Goal: Task Accomplishment & Management: Manage account settings

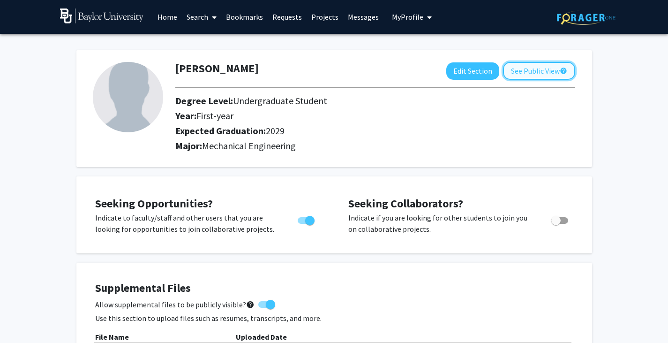
click at [525, 68] on button "See Public View help" at bounding box center [539, 71] width 72 height 18
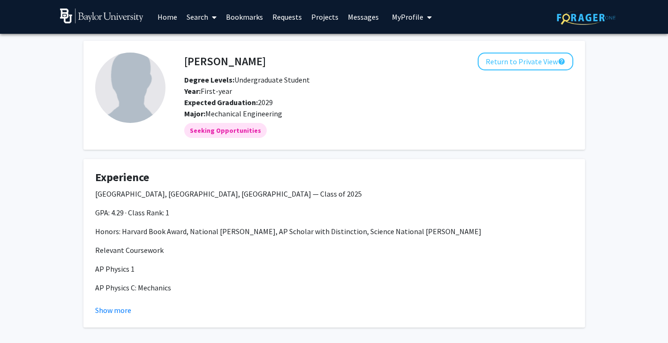
scroll to position [43, 0]
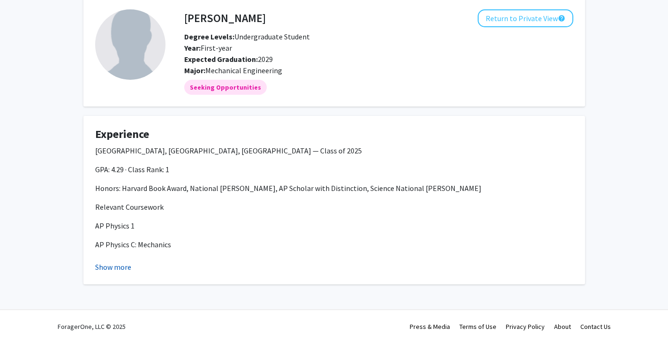
click at [118, 264] on button "Show more" at bounding box center [113, 266] width 36 height 11
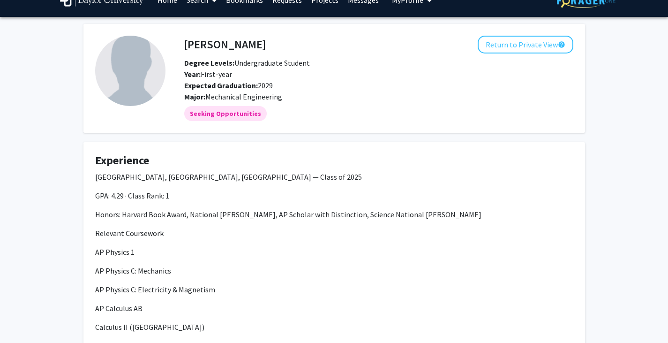
scroll to position [17, 0]
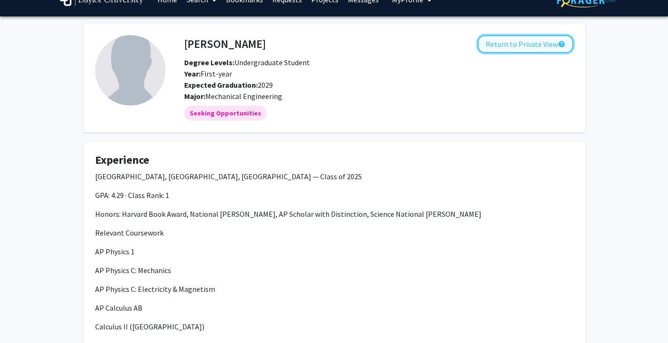
click at [524, 45] on button "Return to Private View help" at bounding box center [526, 44] width 96 height 18
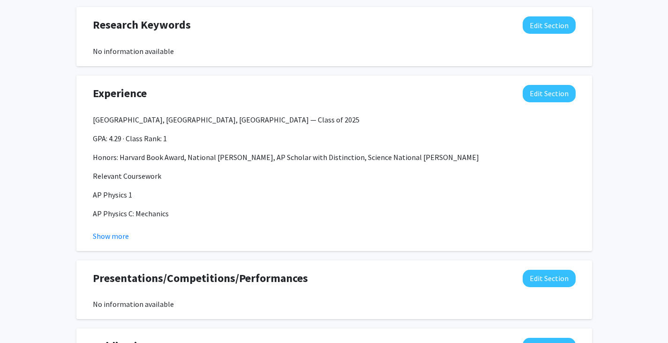
scroll to position [483, 0]
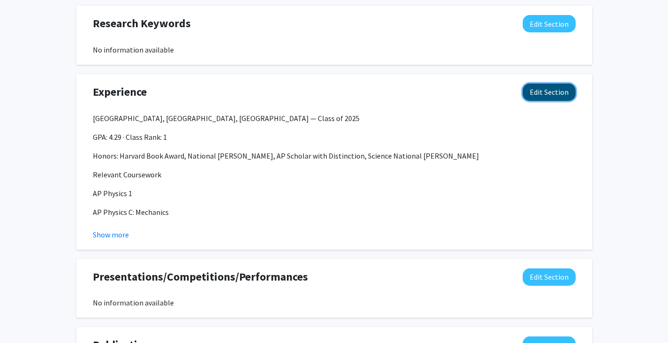
click at [558, 90] on button "Edit Section" at bounding box center [549, 91] width 53 height 17
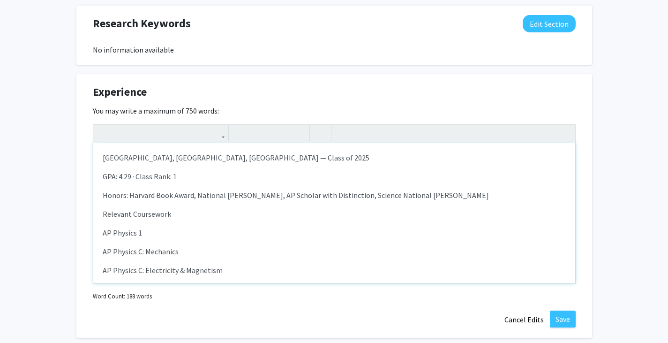
click at [168, 215] on p "Relevant Coursework" at bounding box center [334, 213] width 463 height 11
type textarea "<l>Ipsumdolo Sitametc Adip Elitse, Doeiusmod, TE — Incid ut 7165 </l><e>&dolo;M…"
click at [120, 225] on div "[GEOGRAPHIC_DATA], [GEOGRAPHIC_DATA], [GEOGRAPHIC_DATA] — Class of 2025 GPA: 4.…" at bounding box center [334, 212] width 482 height 141
click at [100, 233] on div "[GEOGRAPHIC_DATA], [GEOGRAPHIC_DATA], [GEOGRAPHIC_DATA] — Class of 2025 GPA: 4.…" at bounding box center [334, 212] width 482 height 141
click at [99, 233] on div "[GEOGRAPHIC_DATA], [GEOGRAPHIC_DATA], [GEOGRAPHIC_DATA] — Class of 2025 GPA: 4.…" at bounding box center [334, 212] width 482 height 141
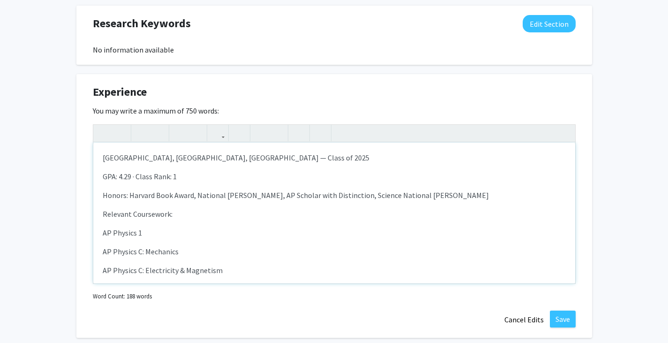
click at [134, 232] on p "AP Physics 1" at bounding box center [334, 232] width 463 height 11
click at [144, 232] on p "AP Physics 1" at bounding box center [334, 232] width 463 height 11
click at [108, 232] on p "AP Physics 1" at bounding box center [334, 232] width 463 height 11
click at [97, 232] on div "[GEOGRAPHIC_DATA], [GEOGRAPHIC_DATA], [GEOGRAPHIC_DATA] — Class of 2025 GPA: 4.…" at bounding box center [334, 212] width 482 height 141
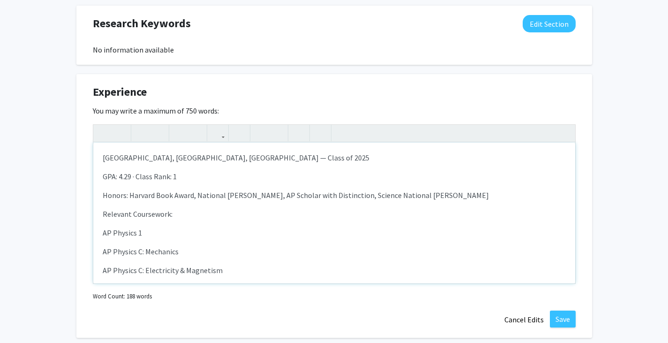
click at [161, 216] on p "Relevant Coursework:" at bounding box center [334, 213] width 463 height 11
click at [139, 134] on icon "button" at bounding box center [142, 132] width 8 height 15
click at [151, 190] on p "Honors: Harvard Book Award, National [PERSON_NAME], AP Scholar with Distinction…" at bounding box center [334, 194] width 463 height 11
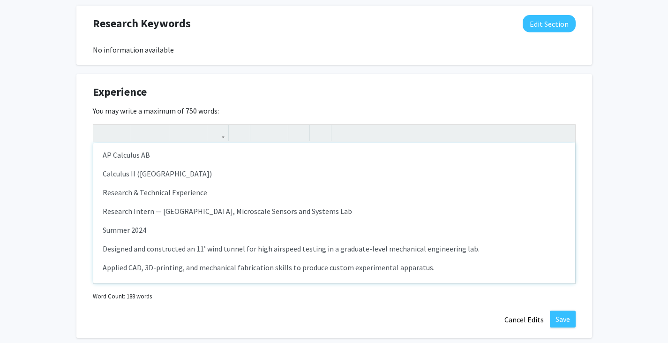
scroll to position [135, 0]
click at [111, 196] on p "Research & Technical Experience" at bounding box center [334, 191] width 463 height 11
click at [145, 129] on button "button" at bounding box center [142, 133] width 16 height 16
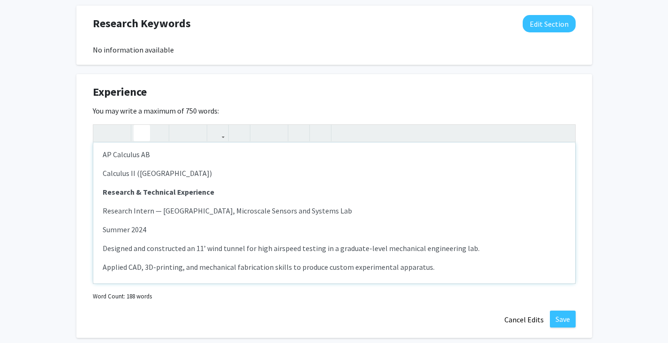
click at [144, 219] on div "[GEOGRAPHIC_DATA], [GEOGRAPHIC_DATA], [GEOGRAPHIC_DATA] — Class of 2025 GPA: 4.…" at bounding box center [334, 212] width 482 height 141
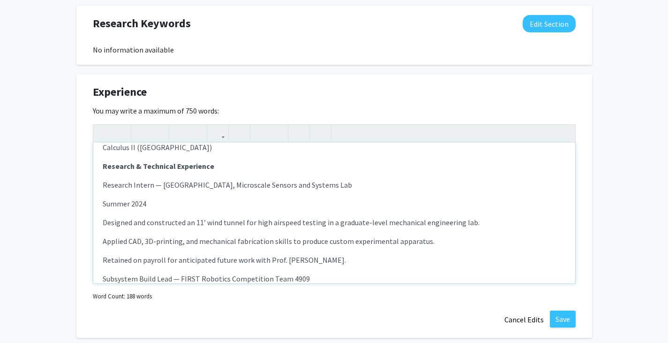
scroll to position [161, 0]
click at [105, 204] on p "Summer 2024" at bounding box center [334, 202] width 463 height 11
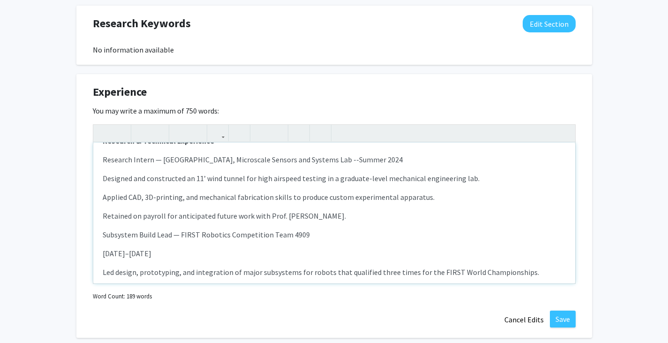
scroll to position [177, 0]
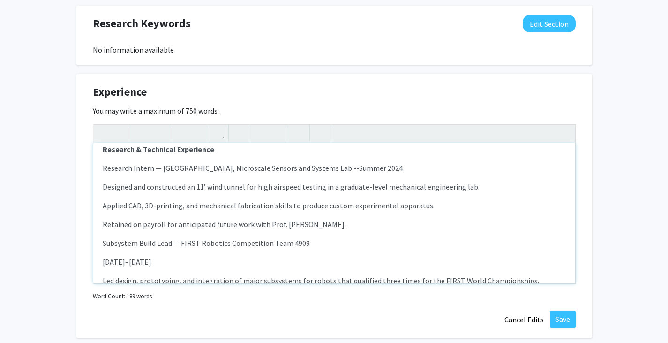
click at [104, 243] on p "Subsystem Build Lead — FIRST Robotics Competition Team 4909" at bounding box center [334, 242] width 463 height 11
click at [103, 259] on p "[DATE]–[DATE]" at bounding box center [334, 261] width 463 height 11
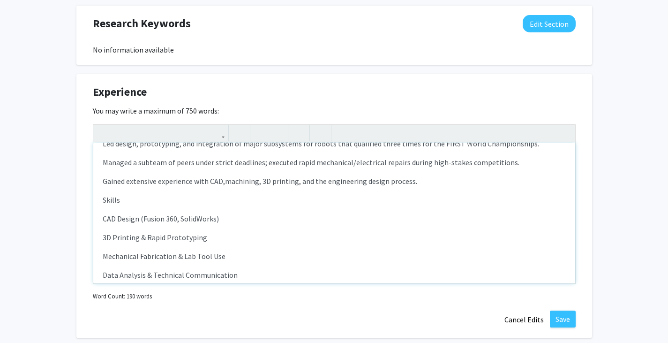
scroll to position [307, 0]
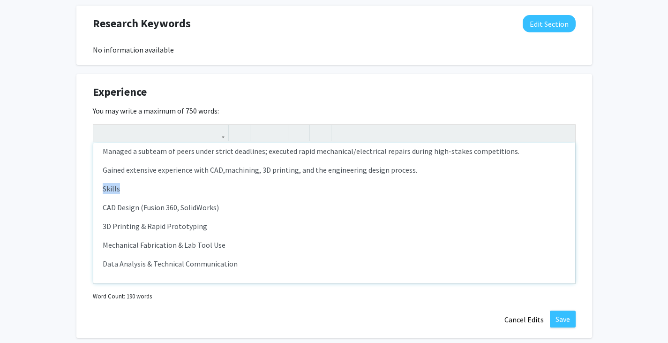
drag, startPoint x: 128, startPoint y: 190, endPoint x: 98, endPoint y: 188, distance: 30.1
click at [98, 188] on div "[GEOGRAPHIC_DATA], [GEOGRAPHIC_DATA], [GEOGRAPHIC_DATA] — Class of 2025 GPA: 4.…" at bounding box center [334, 212] width 482 height 141
click at [144, 199] on div "[GEOGRAPHIC_DATA], [GEOGRAPHIC_DATA], [GEOGRAPHIC_DATA] — Class of 2025 GPA: 4.…" at bounding box center [334, 212] width 482 height 141
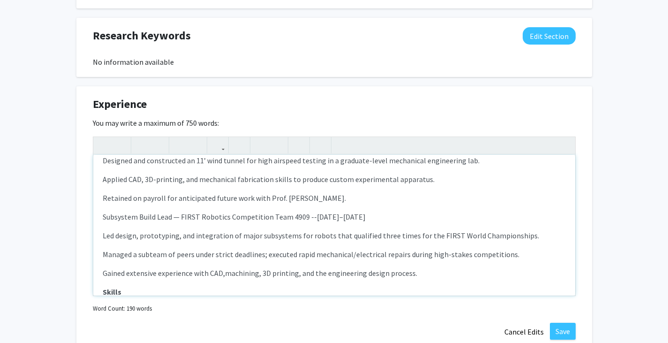
scroll to position [211, 0]
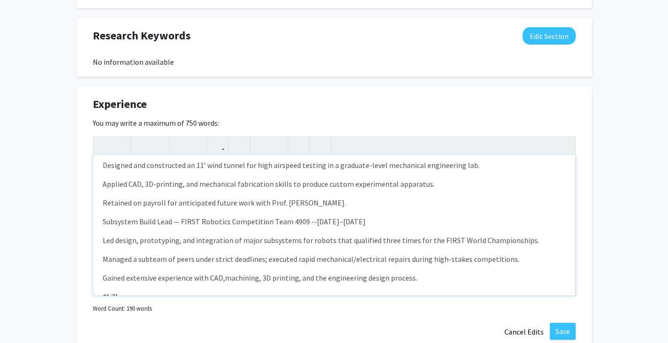
click at [101, 240] on div "[GEOGRAPHIC_DATA], [GEOGRAPHIC_DATA], [GEOGRAPHIC_DATA] — Class of 2025 GPA: 4.…" at bounding box center [334, 225] width 482 height 141
click at [102, 259] on div "[GEOGRAPHIC_DATA], [GEOGRAPHIC_DATA], [GEOGRAPHIC_DATA] — Class of 2025 GPA: 4.…" at bounding box center [334, 225] width 482 height 141
click at [101, 278] on div "[GEOGRAPHIC_DATA], [GEOGRAPHIC_DATA], [GEOGRAPHIC_DATA] — Class of 2025 GPA: 4.…" at bounding box center [334, 225] width 482 height 141
click at [119, 226] on p "Subsystem Build Lead — FIRST Robotics Competition Team 4909 -- [DATE]–[DATE]" at bounding box center [334, 221] width 463 height 11
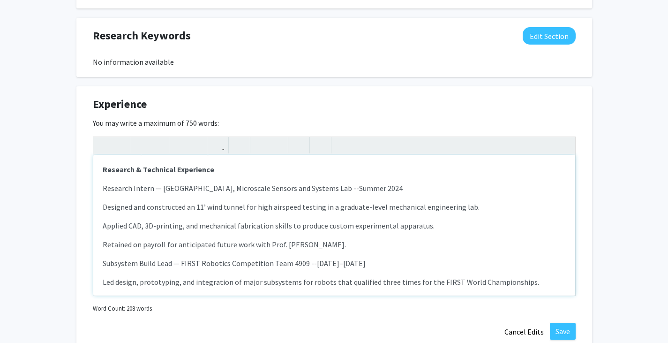
scroll to position [166, 0]
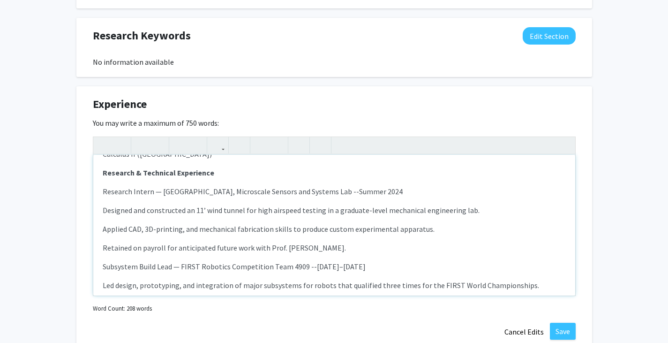
click at [102, 211] on div "[GEOGRAPHIC_DATA], [GEOGRAPHIC_DATA], [GEOGRAPHIC_DATA] — Class of 2025 GPA: 4.…" at bounding box center [334, 225] width 482 height 141
click at [100, 228] on div "[GEOGRAPHIC_DATA], [GEOGRAPHIC_DATA], [GEOGRAPHIC_DATA] — Class of 2025 GPA: 4.…" at bounding box center [334, 225] width 482 height 141
click at [103, 248] on p "Retained on payroll for anticipated future work with Prof. [PERSON_NAME]." at bounding box center [334, 247] width 463 height 11
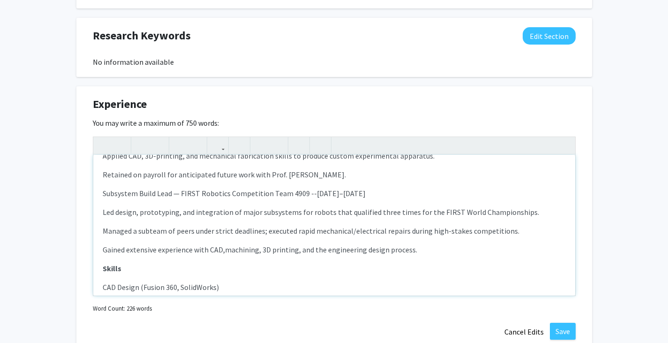
scroll to position [240, 0]
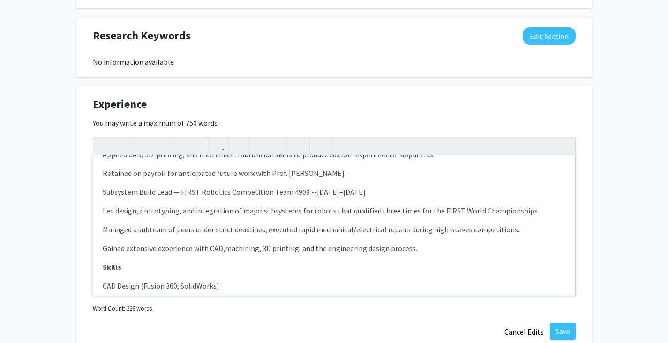
click at [114, 208] on p "Led design, prototyping, and integration of major subsystems for robots that qu…" at bounding box center [334, 210] width 463 height 11
click at [266, 144] on button "button" at bounding box center [261, 145] width 16 height 16
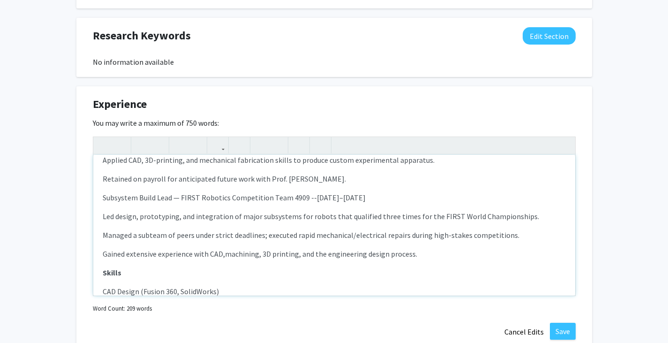
scroll to position [235, 0]
click at [257, 137] on use "button" at bounding box center [257, 137] width 0 height 0
click at [98, 239] on div "[GEOGRAPHIC_DATA], [GEOGRAPHIC_DATA], [GEOGRAPHIC_DATA] — Class of 2025 GPA: 4.…" at bounding box center [334, 225] width 482 height 141
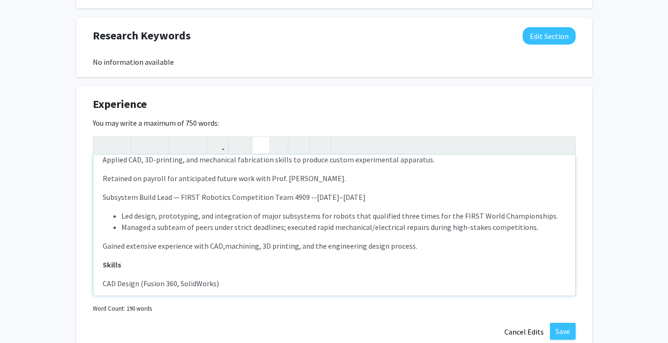
click at [261, 138] on icon "button" at bounding box center [261, 144] width 8 height 15
click at [94, 247] on div "[GEOGRAPHIC_DATA], [GEOGRAPHIC_DATA], [GEOGRAPHIC_DATA] — Class of 2025 GPA: 4.…" at bounding box center [334, 225] width 482 height 141
click at [259, 142] on icon "button" at bounding box center [261, 144] width 8 height 15
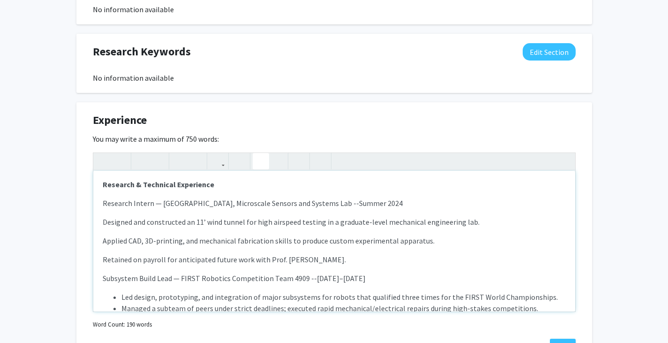
scroll to position [170, 0]
click at [98, 225] on div "[GEOGRAPHIC_DATA], [GEOGRAPHIC_DATA], [GEOGRAPHIC_DATA] — Class of 2025 GPA: 4.…" at bounding box center [334, 241] width 482 height 141
click at [259, 161] on icon "button" at bounding box center [261, 160] width 8 height 15
click at [98, 245] on div "[GEOGRAPHIC_DATA], [GEOGRAPHIC_DATA], [GEOGRAPHIC_DATA] — Class of 2025 GPA: 4.…" at bounding box center [334, 241] width 482 height 141
click at [264, 155] on icon "button" at bounding box center [261, 160] width 8 height 15
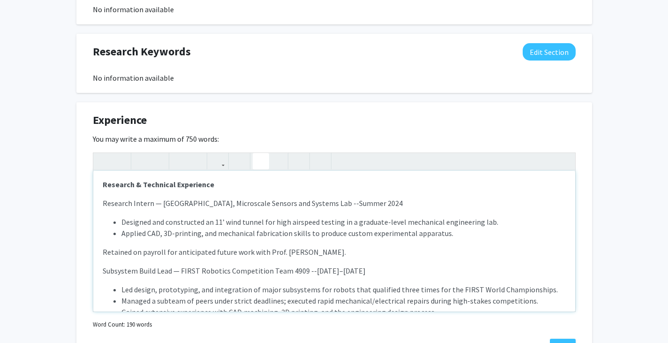
click at [100, 251] on div "[GEOGRAPHIC_DATA], [GEOGRAPHIC_DATA], [GEOGRAPHIC_DATA] — Class of 2025 GPA: 4.…" at bounding box center [334, 241] width 482 height 141
click at [260, 159] on icon "button" at bounding box center [261, 160] width 8 height 15
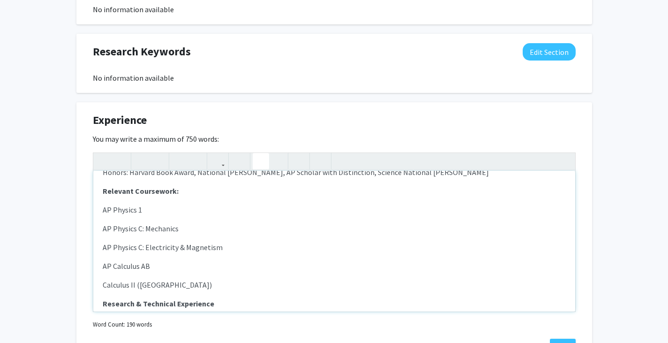
scroll to position [51, 0]
click at [101, 212] on div "[GEOGRAPHIC_DATA], [GEOGRAPHIC_DATA], [GEOGRAPHIC_DATA] — Class of 2025 GPA: 4.…" at bounding box center [334, 241] width 482 height 141
click at [262, 159] on icon "button" at bounding box center [261, 160] width 8 height 15
click at [103, 229] on p "AP Physics C: Mechanics" at bounding box center [334, 228] width 463 height 11
click at [259, 162] on icon "button" at bounding box center [261, 160] width 8 height 15
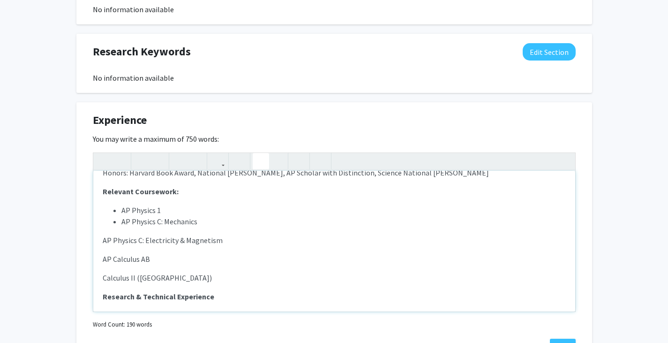
click at [100, 242] on div "[GEOGRAPHIC_DATA], [GEOGRAPHIC_DATA], [GEOGRAPHIC_DATA] — Class of 2025 GPA: 4.…" at bounding box center [334, 241] width 482 height 141
click at [257, 163] on icon "button" at bounding box center [261, 160] width 8 height 15
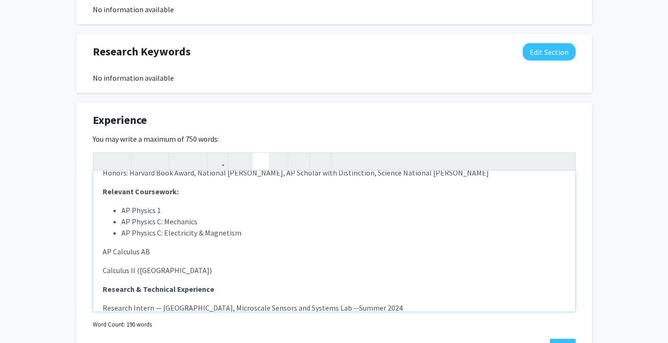
click at [97, 252] on div "[GEOGRAPHIC_DATA], [GEOGRAPHIC_DATA], [GEOGRAPHIC_DATA] — Class of 2025 GPA: 4.…" at bounding box center [334, 241] width 482 height 141
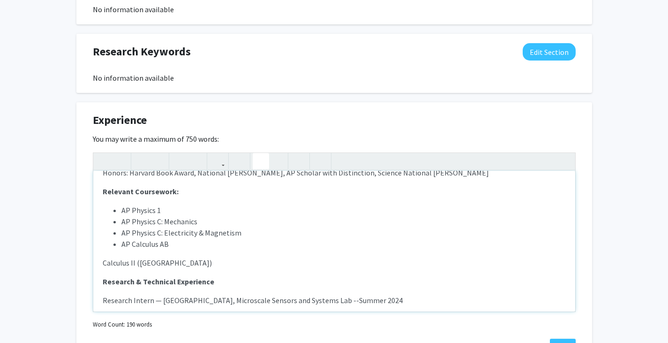
click at [265, 161] on button "button" at bounding box center [261, 161] width 16 height 16
click at [101, 262] on div "[GEOGRAPHIC_DATA], [GEOGRAPHIC_DATA], [GEOGRAPHIC_DATA] — Class of 2025 GPA: 4.…" at bounding box center [334, 241] width 482 height 141
click at [261, 155] on icon "button" at bounding box center [261, 160] width 8 height 15
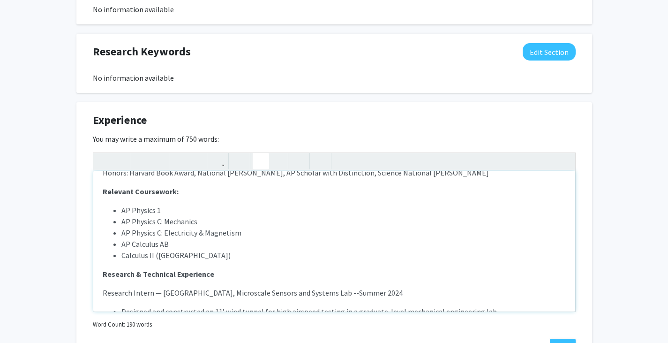
scroll to position [0, 0]
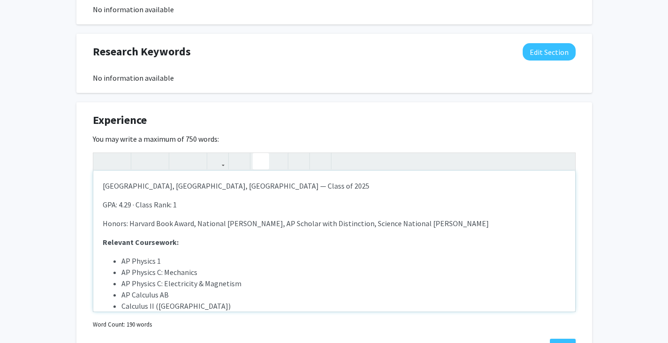
click at [99, 186] on div "[GEOGRAPHIC_DATA], [GEOGRAPHIC_DATA], [GEOGRAPHIC_DATA] — Class of 2025 GPA: 4.…" at bounding box center [334, 241] width 482 height 141
click at [107, 201] on p "GPA: 4.29 · Class Rank: 1" at bounding box center [334, 204] width 463 height 11
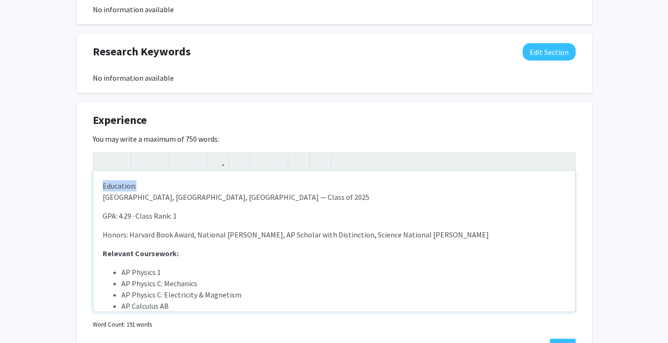
type textarea "<l><ipsumd>Sitametco:</adipis></e><s>Doeiusmod Temporin Utla Etdolo, Magnaaliq,…"
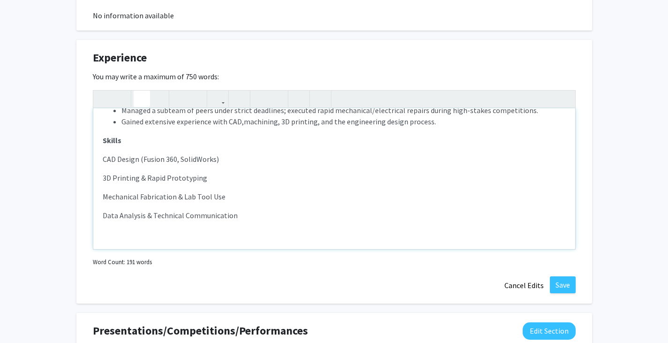
scroll to position [518, 0]
click at [558, 282] on button "Save" at bounding box center [563, 284] width 26 height 17
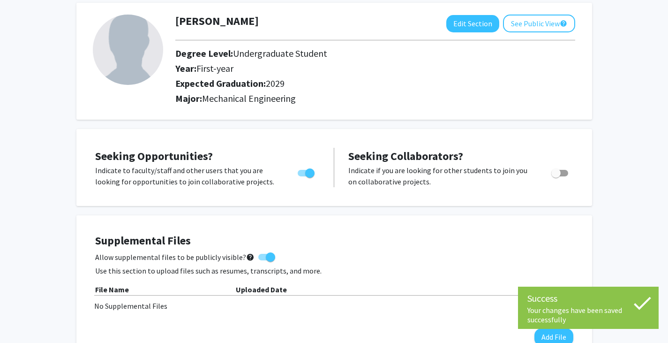
scroll to position [0, 0]
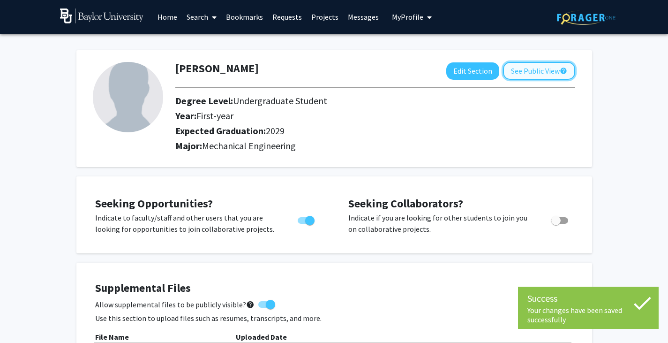
click at [516, 74] on button "See Public View help" at bounding box center [539, 71] width 72 height 18
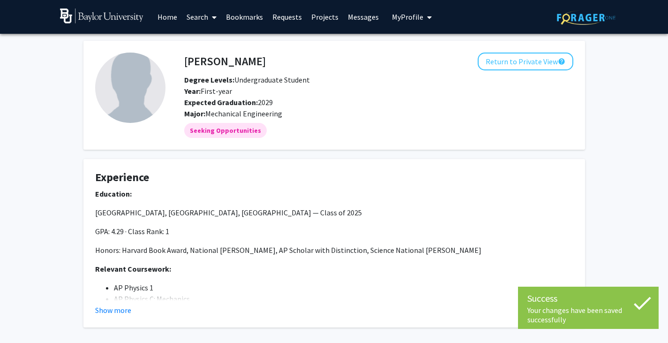
scroll to position [43, 0]
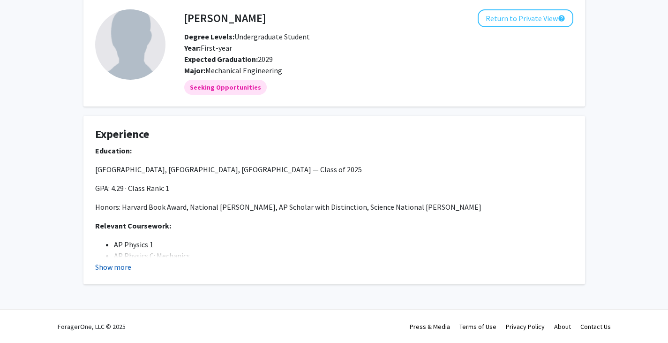
click at [116, 264] on button "Show more" at bounding box center [113, 266] width 36 height 11
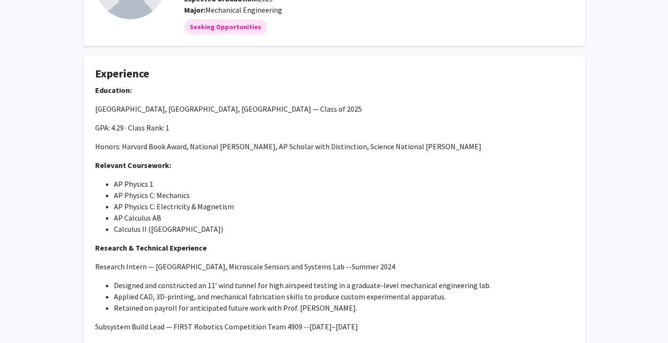
scroll to position [0, 0]
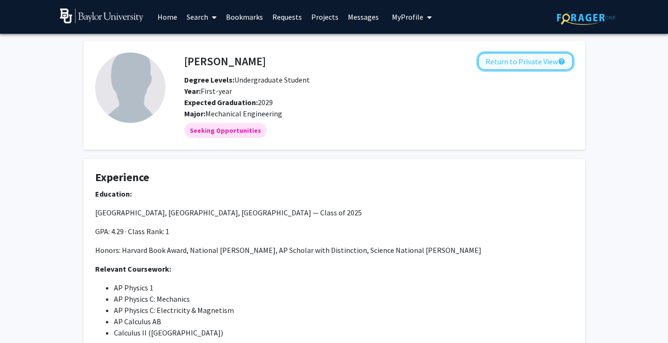
click at [512, 54] on button "Return to Private View help" at bounding box center [526, 61] width 96 height 18
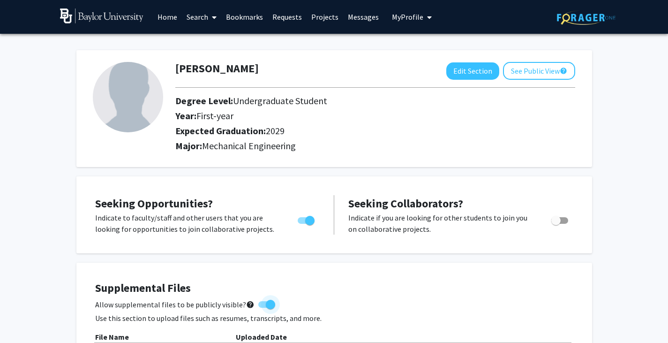
click at [195, 300] on span "Allow supplemental files to be publicly visible? help" at bounding box center [174, 304] width 159 height 11
click at [262, 307] on input "Allow supplemental files to be publicly visible? help" at bounding box center [262, 307] width 0 height 0
checkbox input "false"
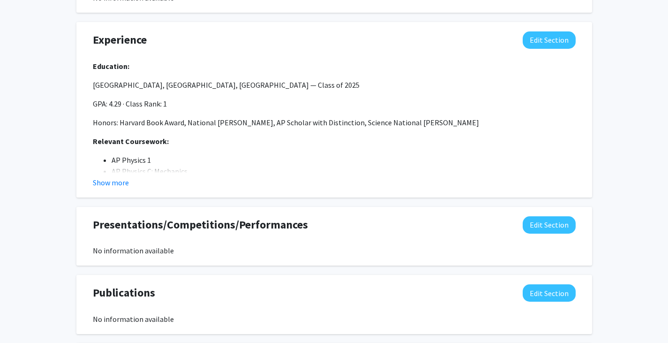
scroll to position [537, 0]
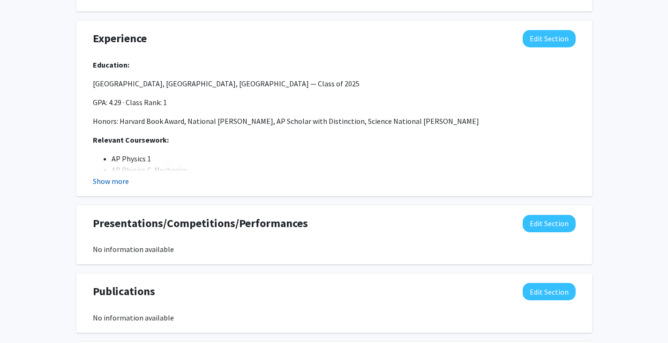
click at [116, 182] on button "Show more" at bounding box center [111, 180] width 36 height 11
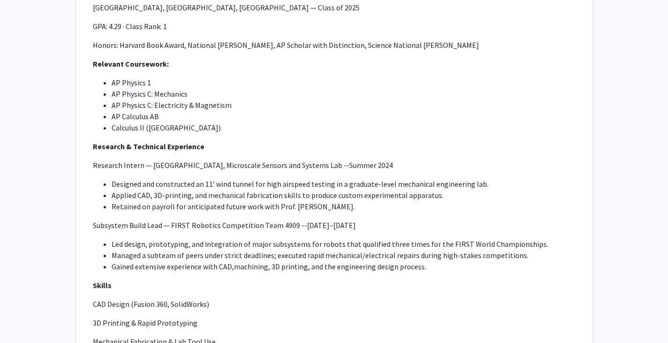
scroll to position [611, 0]
